Goal: Task Accomplishment & Management: Manage account settings

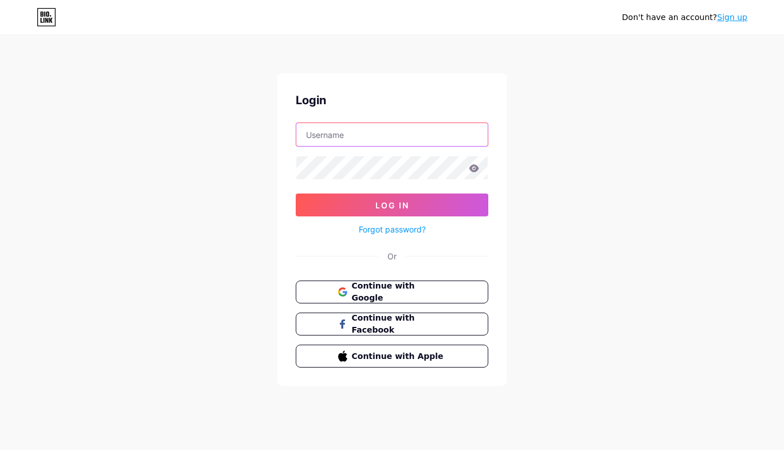
click at [365, 139] on input "text" at bounding box center [391, 134] width 191 height 23
type input "[EMAIL_ADDRESS][DOMAIN_NAME]"
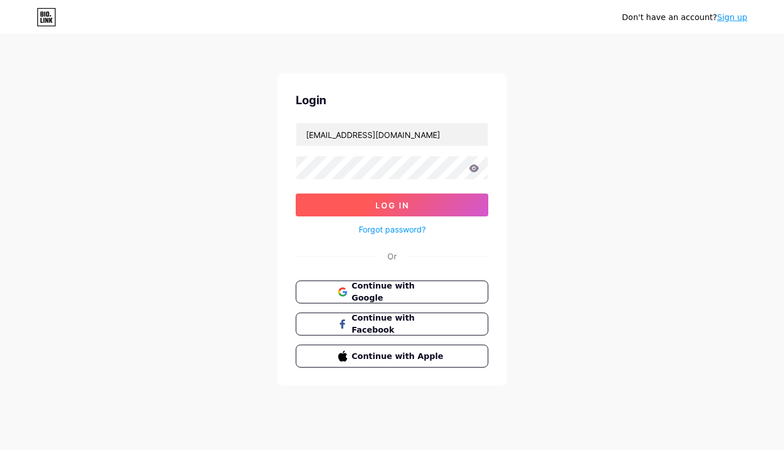
click at [394, 202] on span "Log In" at bounding box center [392, 206] width 34 height 10
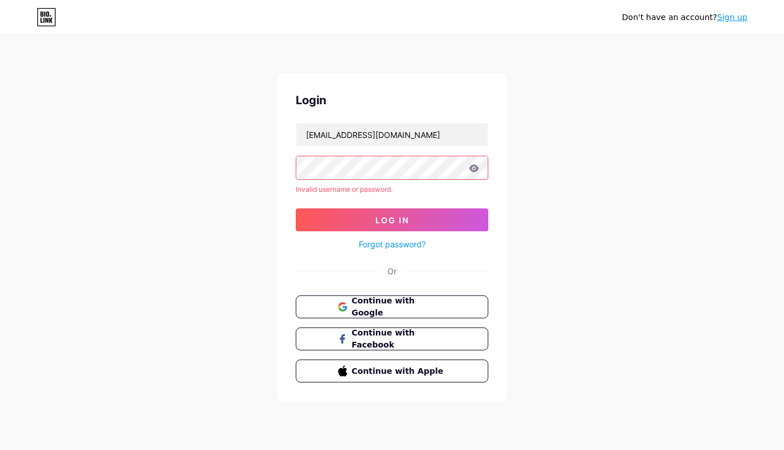
click at [737, 18] on link "Sign up" at bounding box center [732, 17] width 30 height 9
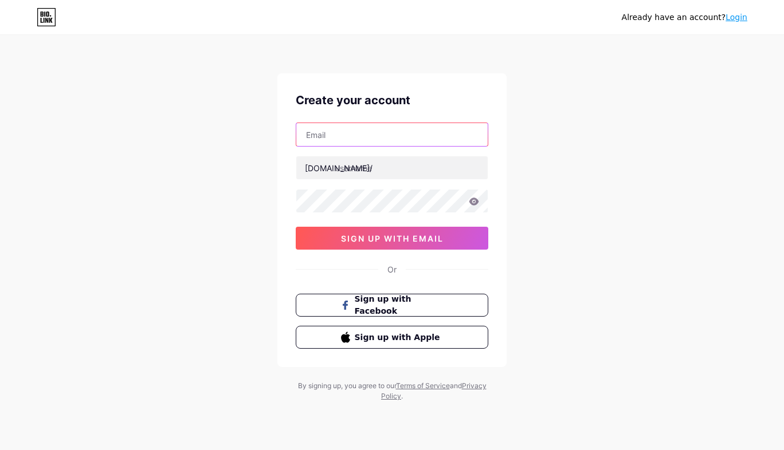
click at [401, 131] on input "text" at bounding box center [391, 134] width 191 height 23
drag, startPoint x: 351, startPoint y: 135, endPoint x: 408, endPoint y: 140, distance: 57.5
click at [408, 140] on input "[EMAIL_ADDRESS][DOMAIN_NAME]" at bounding box center [391, 134] width 191 height 23
type input "clickitsocial"
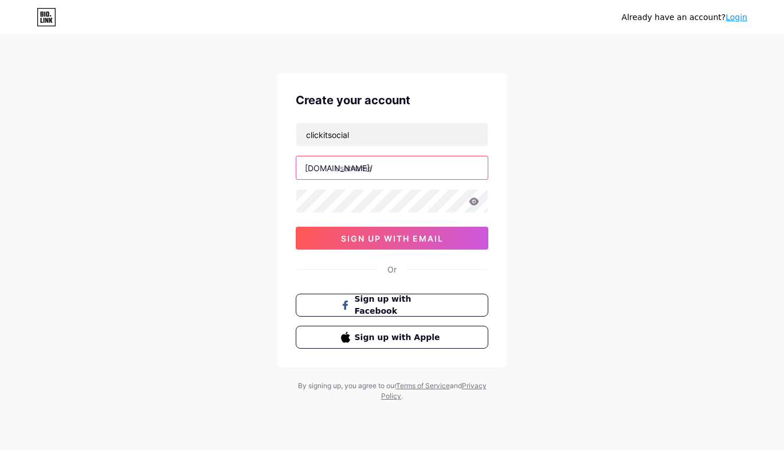
click at [337, 174] on input "text" at bounding box center [391, 167] width 191 height 23
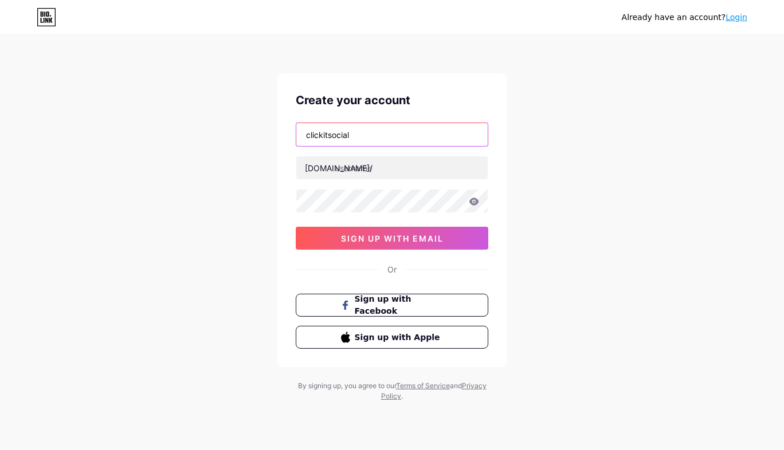
drag, startPoint x: 362, startPoint y: 139, endPoint x: 288, endPoint y: 122, distance: 76.0
click at [288, 122] on div "Create your account clickitsocial [DOMAIN_NAME]/ 03AFcWeA6hKQ8ALDEc0ZMkdvBnw9fJ…" at bounding box center [391, 220] width 229 height 294
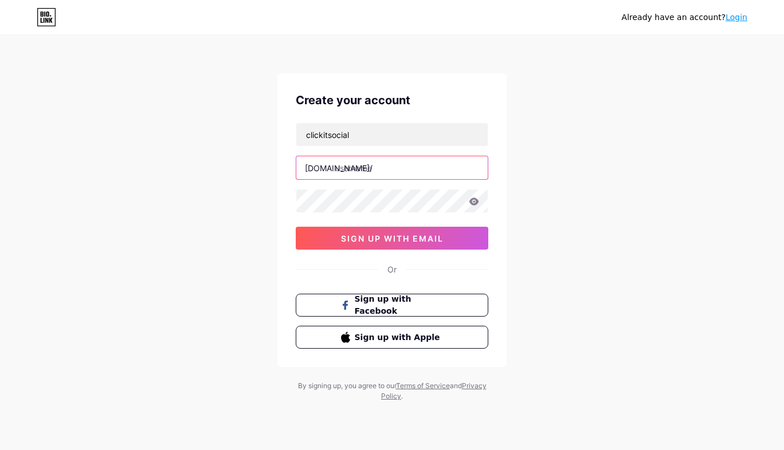
click at [346, 167] on input "text" at bounding box center [391, 167] width 191 height 23
paste input "clickitsocial"
type input "clickitsocial"
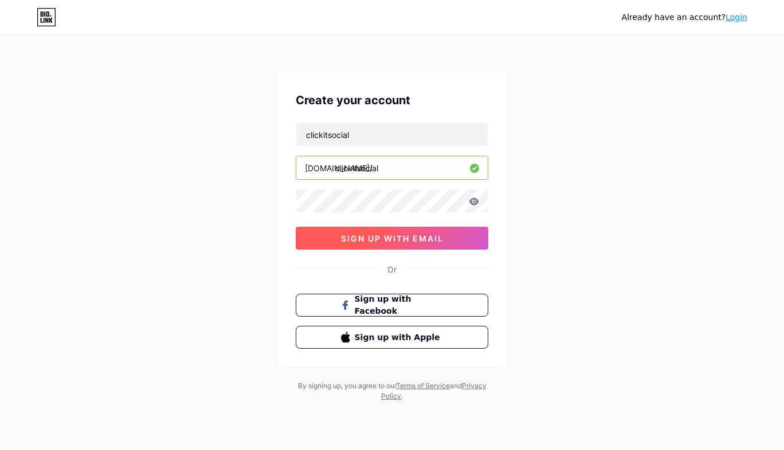
click at [390, 242] on span "sign up with email" at bounding box center [392, 239] width 103 height 10
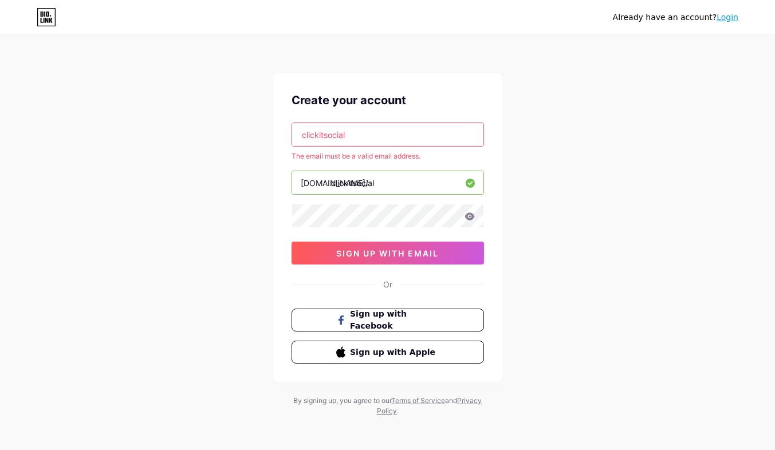
click at [352, 139] on input "clickitsocial" at bounding box center [387, 134] width 191 height 23
type input "[EMAIL_ADDRESS][DOMAIN_NAME]"
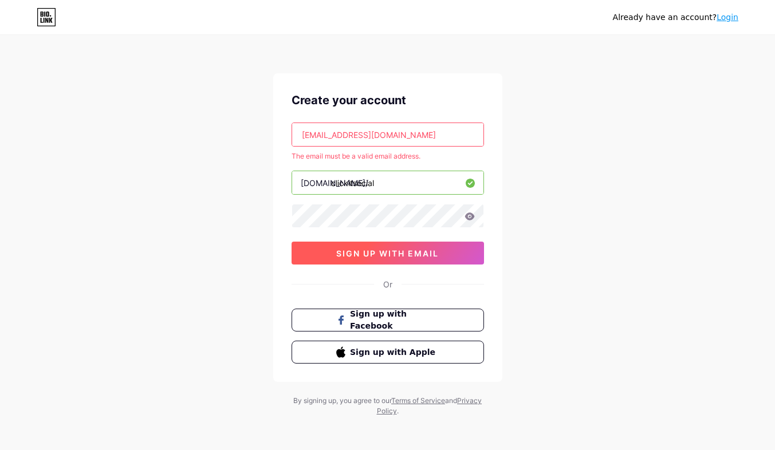
click at [377, 258] on span "sign up with email" at bounding box center [387, 254] width 103 height 10
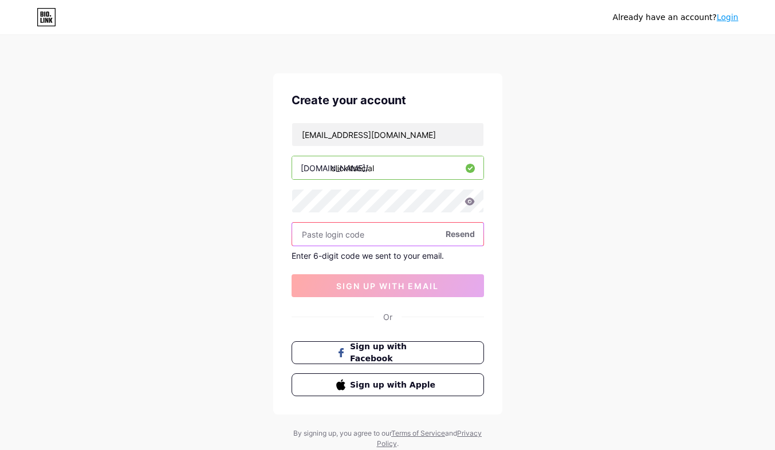
paste input "888767"
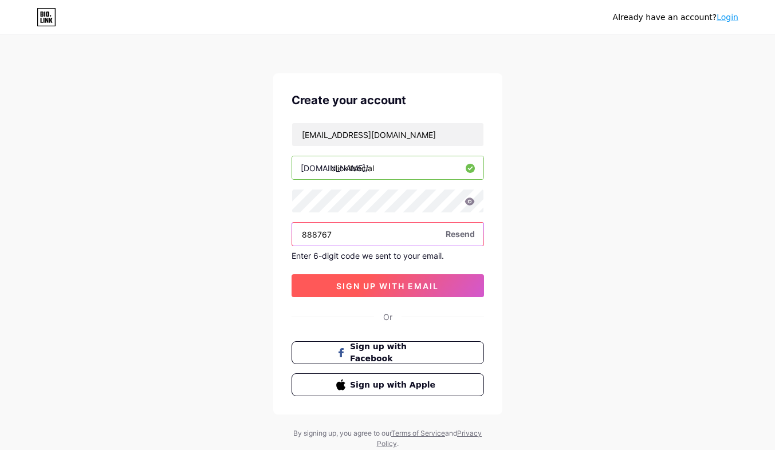
type input "888767"
click at [374, 277] on button "sign up with email" at bounding box center [388, 286] width 193 height 23
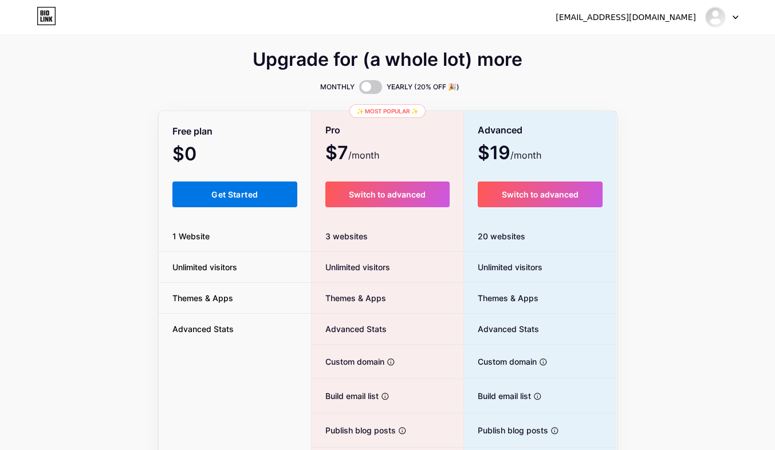
click at [226, 198] on span "Get Started" at bounding box center [234, 195] width 46 height 10
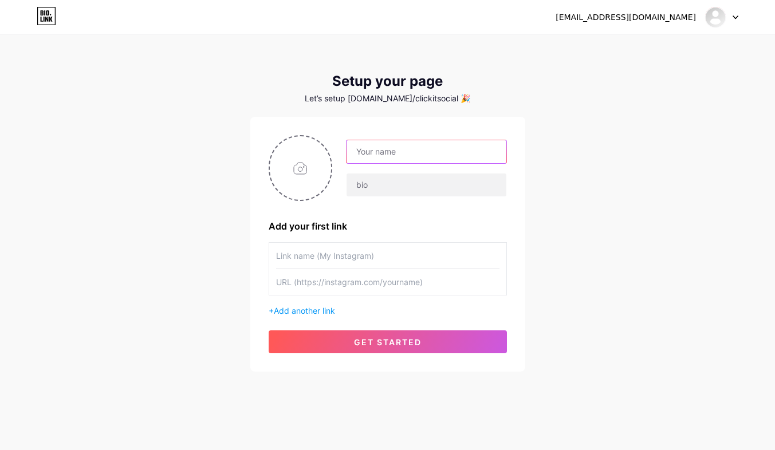
click at [383, 150] on input "text" at bounding box center [426, 151] width 159 height 23
click at [401, 151] on input "[EMAIL_ADDRESS][DOMAIN_NAME]" at bounding box center [426, 151] width 159 height 23
click at [402, 151] on input "[EMAIL_ADDRESS][DOMAIN_NAME]" at bounding box center [426, 151] width 159 height 23
drag, startPoint x: 403, startPoint y: 151, endPoint x: 469, endPoint y: 152, distance: 65.4
click at [469, 152] on input "[EMAIL_ADDRESS][DOMAIN_NAME]" at bounding box center [426, 151] width 159 height 23
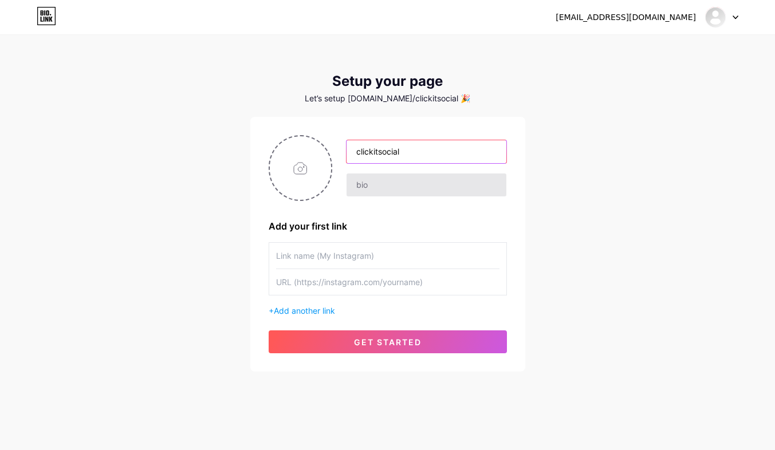
type input "clickitsocial"
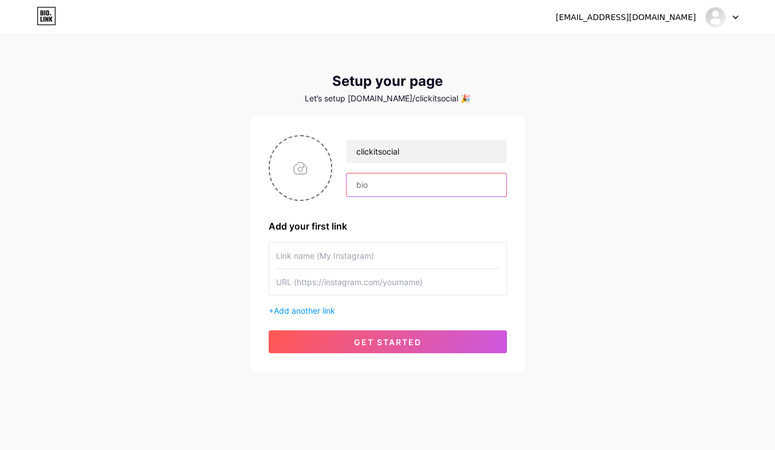
click at [362, 187] on input "text" at bounding box center [426, 185] width 159 height 23
click at [309, 260] on input "text" at bounding box center [388, 256] width 224 height 26
click at [309, 280] on input "text" at bounding box center [388, 282] width 224 height 26
paste input "[URL][DOMAIN_NAME]"
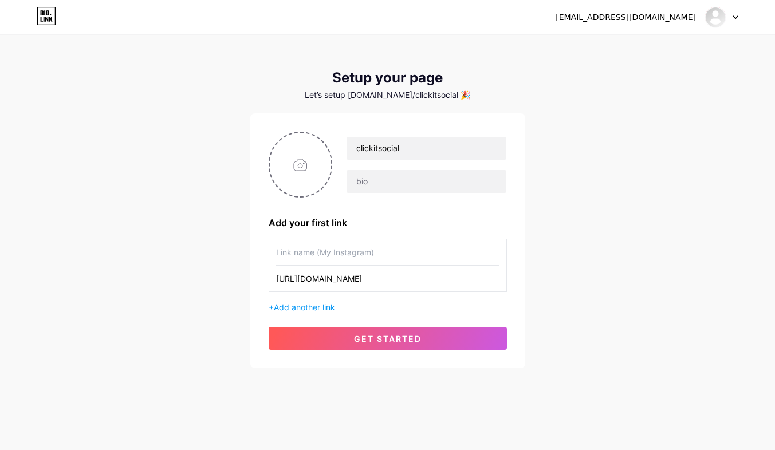
scroll to position [4, 0]
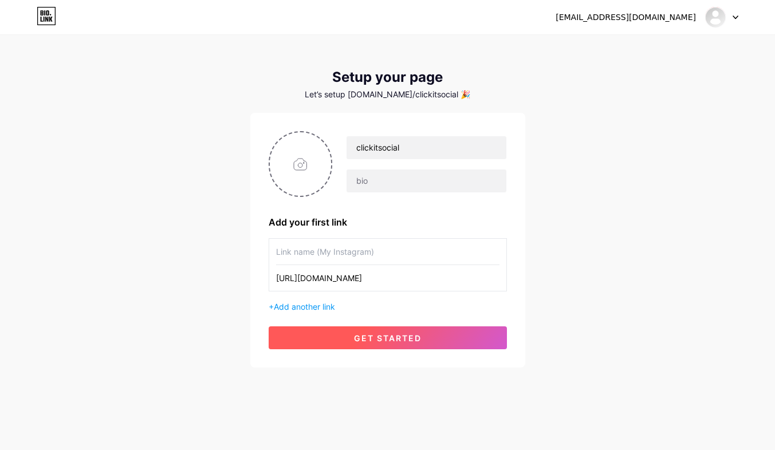
type input "[URL][DOMAIN_NAME]"
click at [394, 338] on span "get started" at bounding box center [388, 339] width 68 height 10
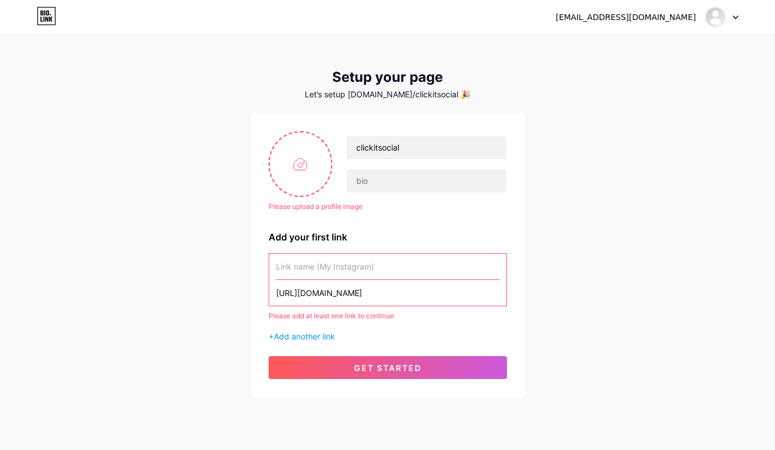
click at [280, 268] on input "text" at bounding box center [388, 267] width 224 height 26
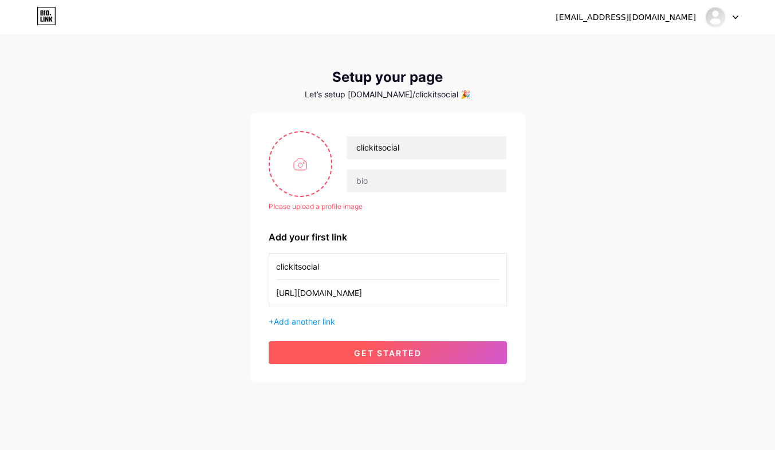
type input "clickitsocial"
click at [398, 360] on button "get started" at bounding box center [388, 353] width 238 height 23
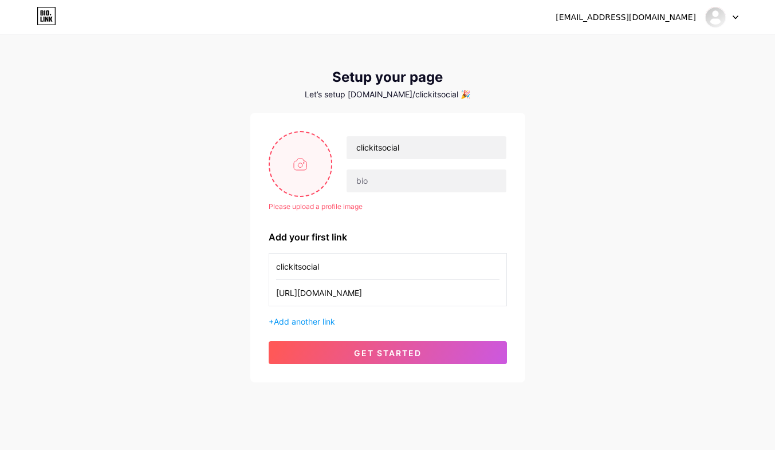
click at [305, 169] on input "file" at bounding box center [301, 164] width 62 height 64
type input "C:\fakepath\Logo (1).png"
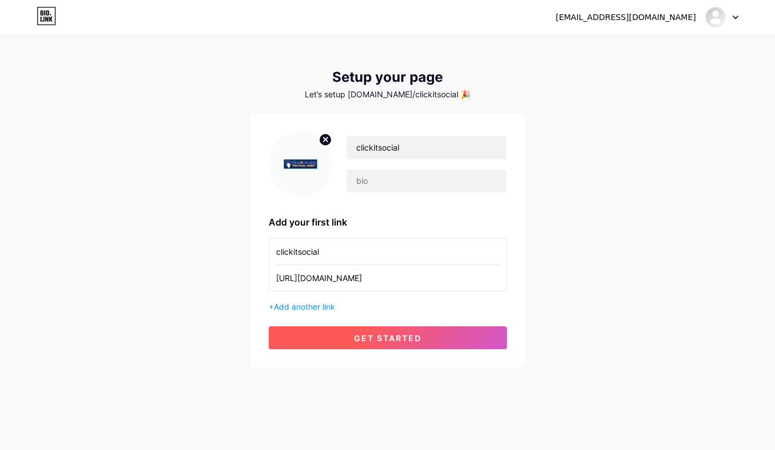
click at [371, 341] on span "get started" at bounding box center [388, 339] width 68 height 10
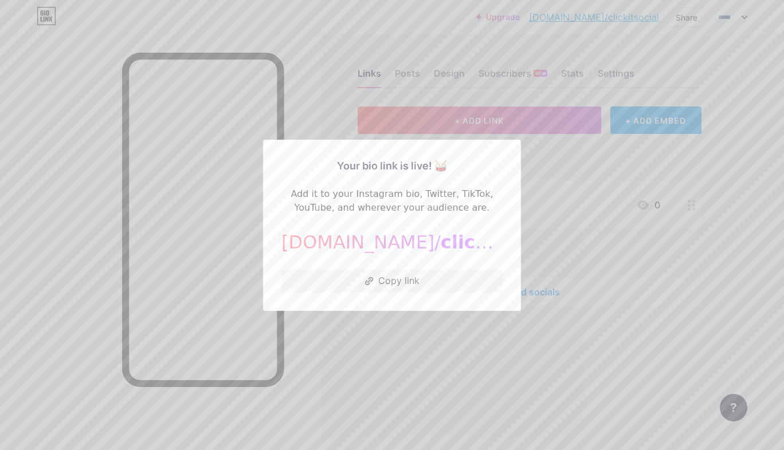
click at [723, 244] on div at bounding box center [392, 225] width 784 height 450
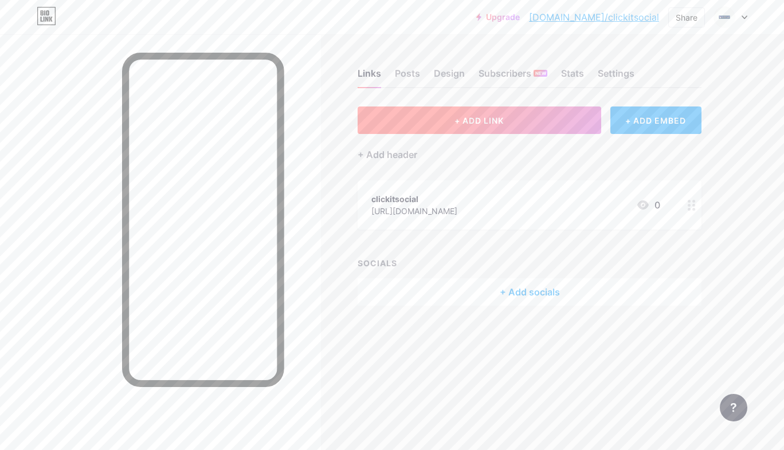
click at [488, 122] on span "+ ADD LINK" at bounding box center [478, 121] width 49 height 10
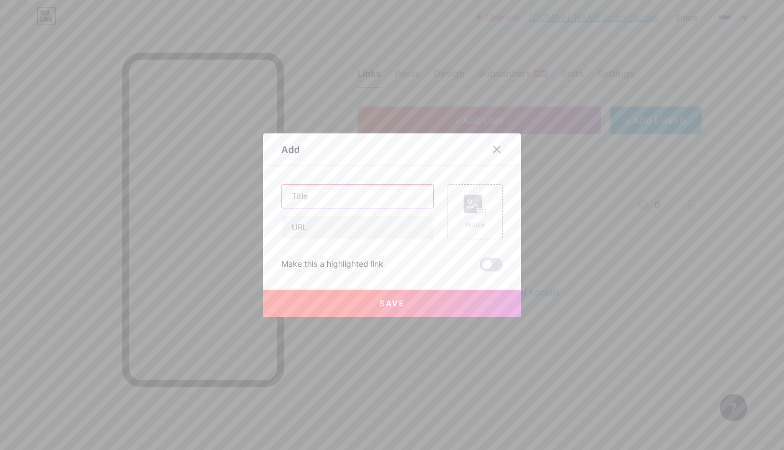
click at [338, 198] on input "text" at bounding box center [357, 196] width 151 height 23
paste input "Top 7 Reasons Your Business Needs Professional Social Media Management Services"
type input "Top 7 Reasons Your Business Needs Professional Social Media Management Services"
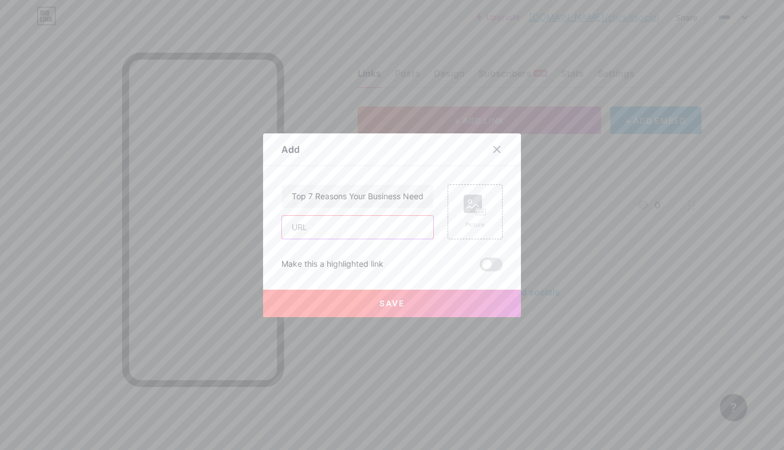
click at [339, 234] on input "text" at bounding box center [357, 227] width 151 height 23
paste input "[URL][DOMAIN_NAME]"
type input "[URL][DOMAIN_NAME]"
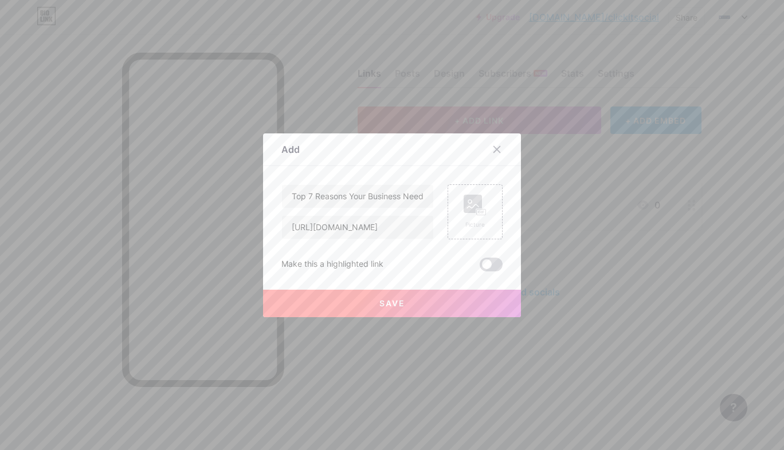
click at [489, 265] on span at bounding box center [491, 265] width 23 height 14
click at [480, 268] on input "checkbox" at bounding box center [480, 268] width 0 height 0
click at [402, 301] on button "Save" at bounding box center [392, 304] width 258 height 28
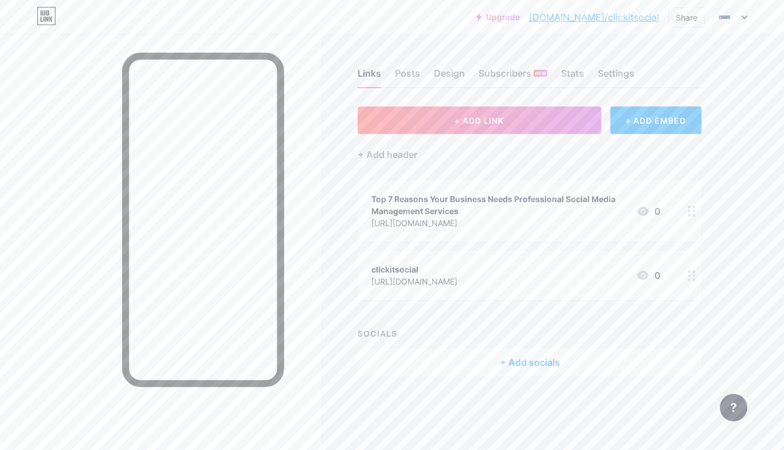
click at [689, 213] on icon at bounding box center [692, 211] width 8 height 11
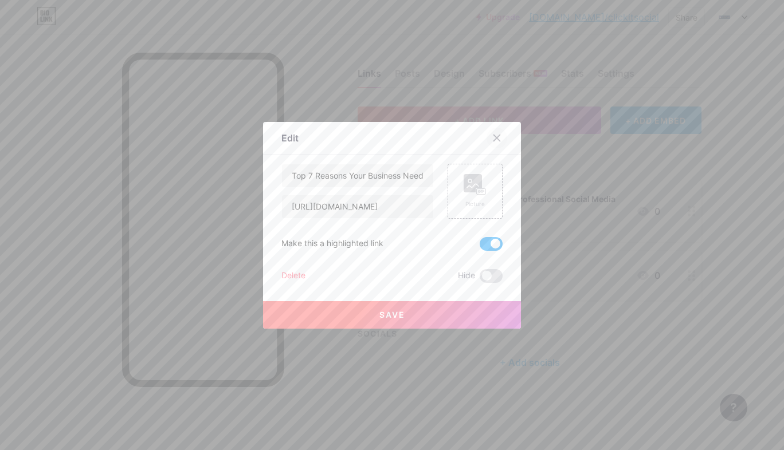
click at [487, 140] on div at bounding box center [497, 138] width 21 height 21
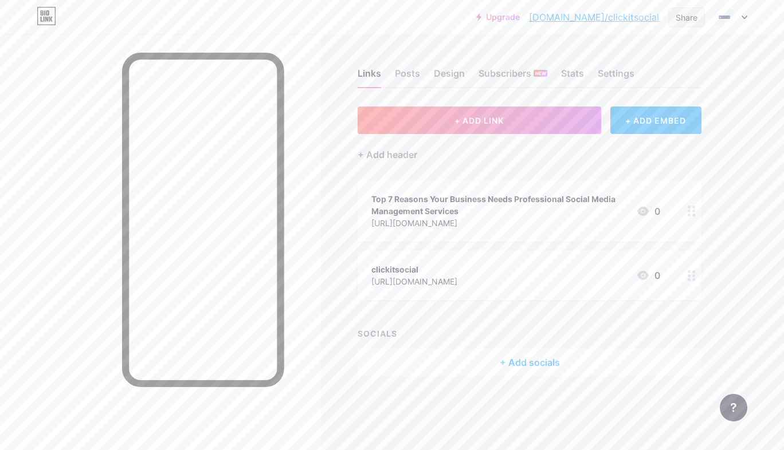
click at [688, 23] on div "Share" at bounding box center [686, 17] width 37 height 20
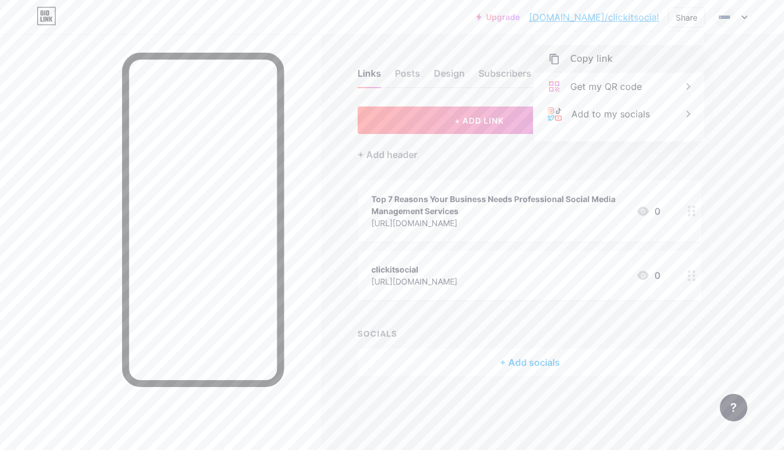
click at [608, 66] on div "Copy link" at bounding box center [619, 59] width 171 height 28
